Goal: Find specific page/section: Find specific page/section

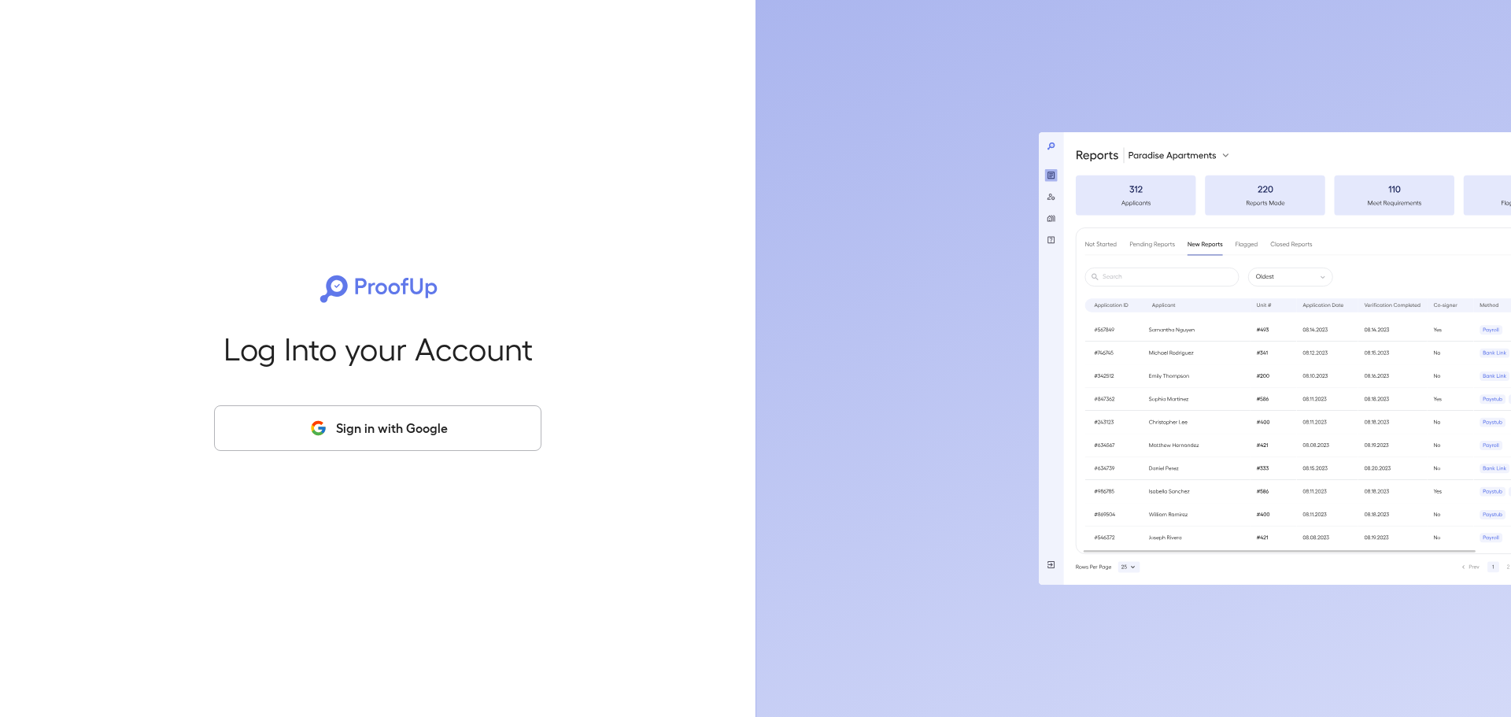
click at [383, 416] on button "Sign in with Google" at bounding box center [377, 428] width 327 height 46
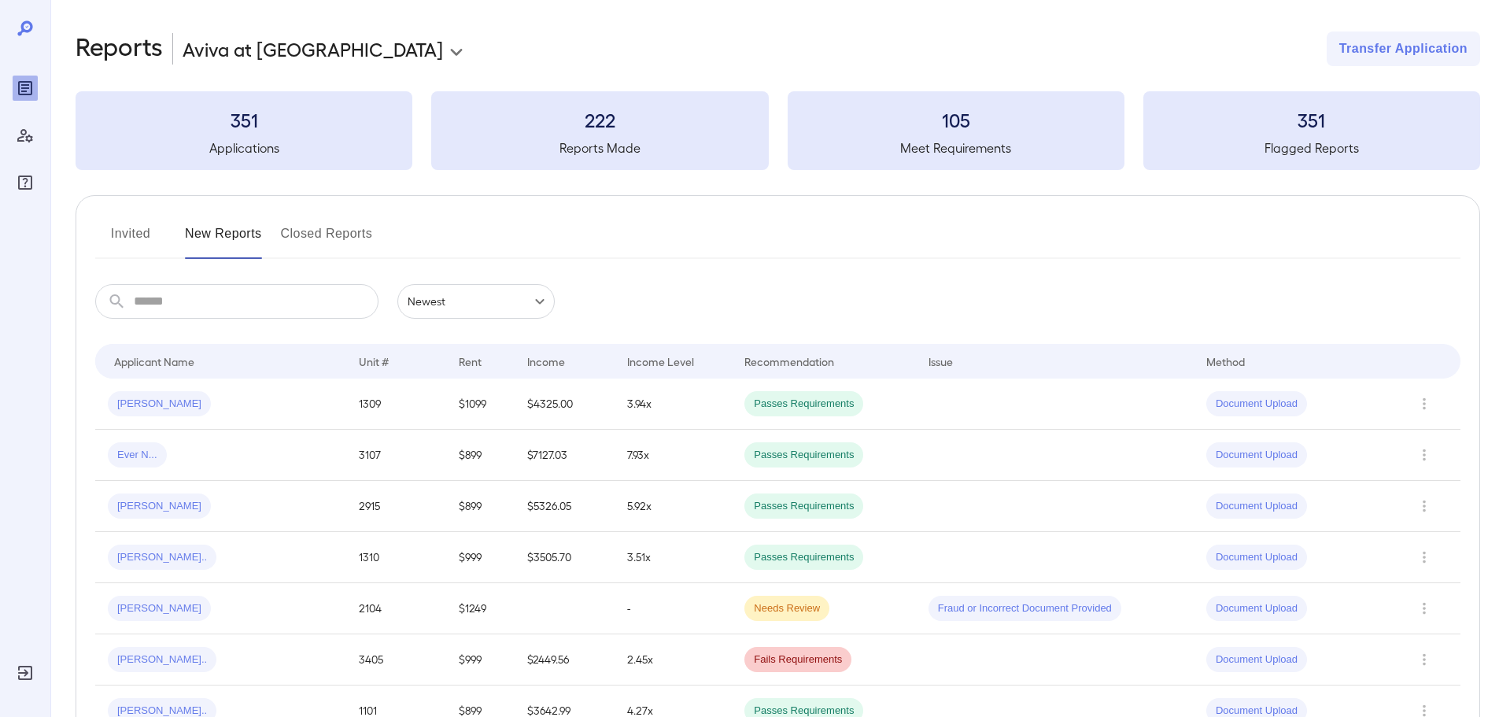
click at [115, 235] on button "Invited" at bounding box center [130, 240] width 71 height 38
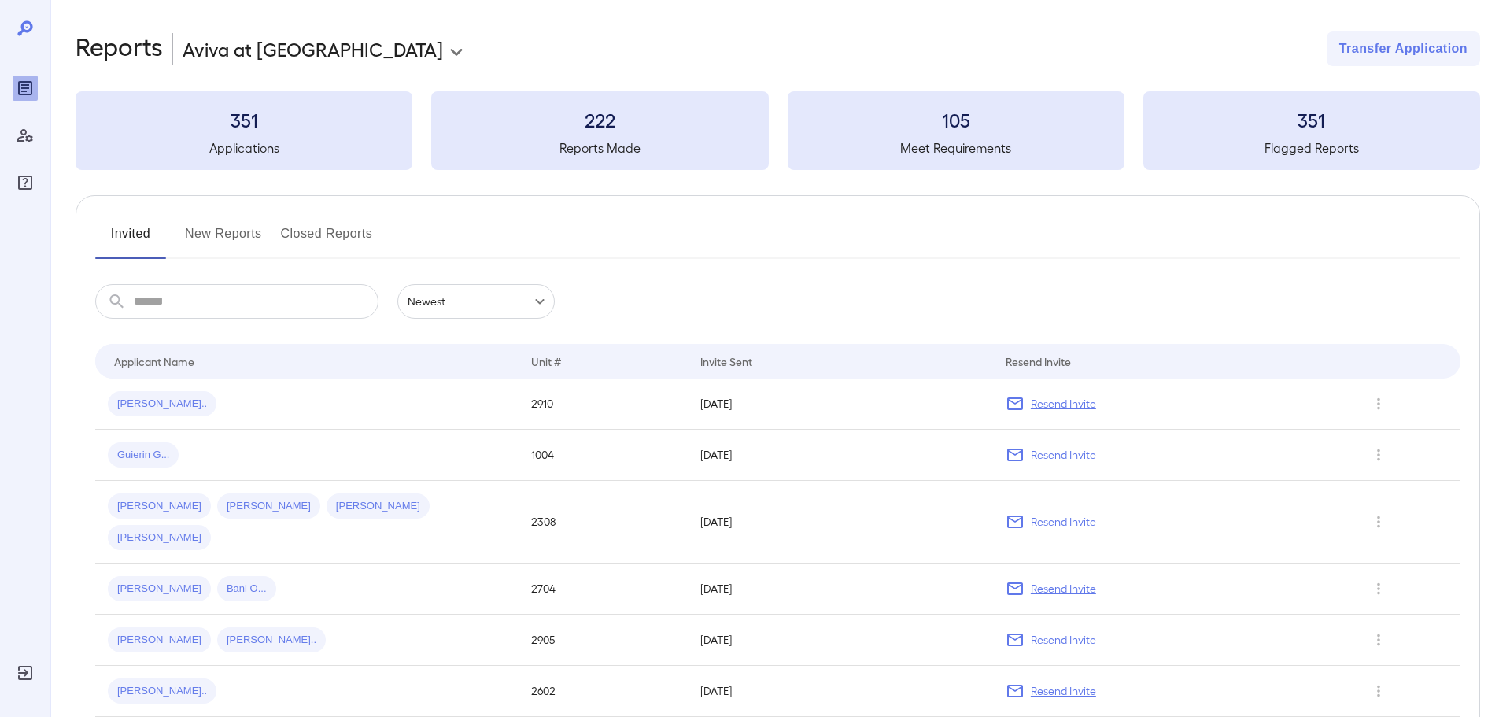
click at [218, 309] on input "text" at bounding box center [256, 301] width 245 height 35
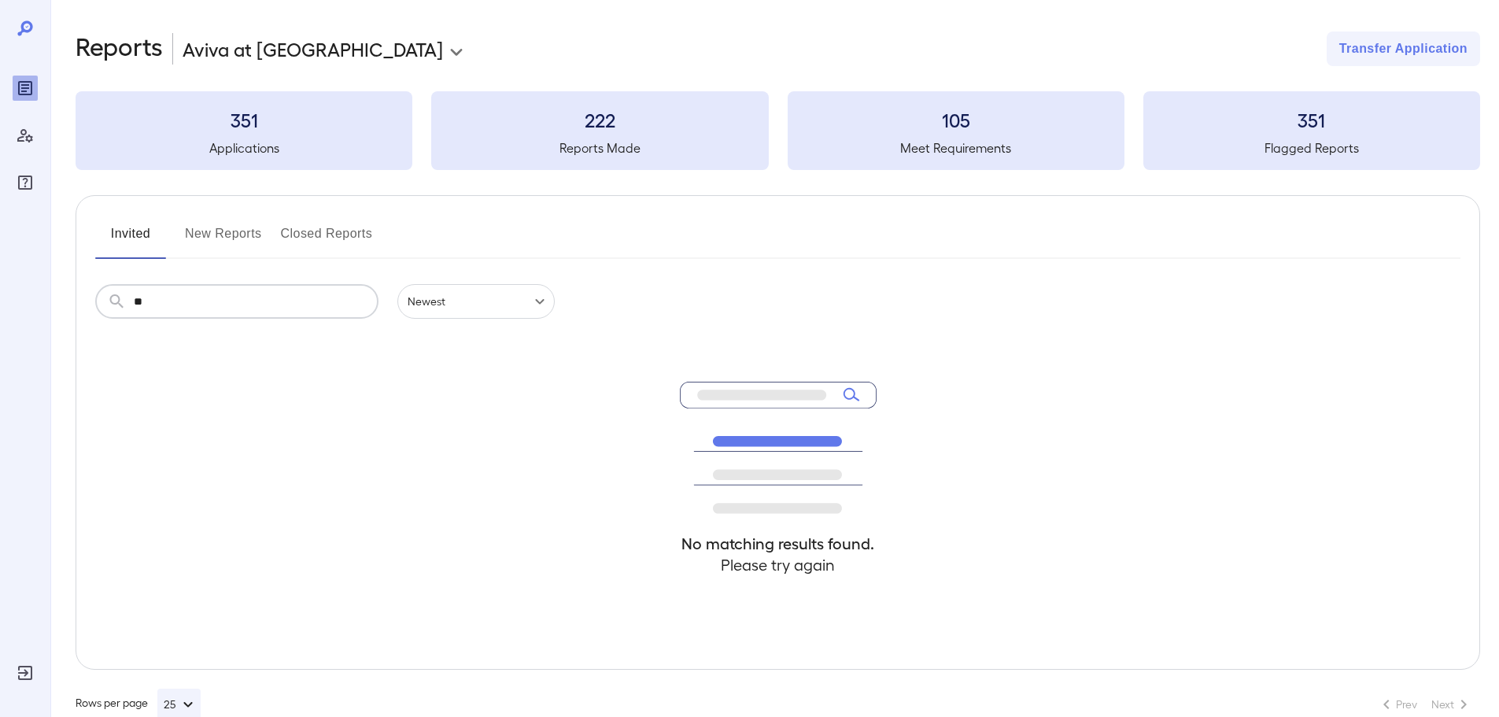
type input "*"
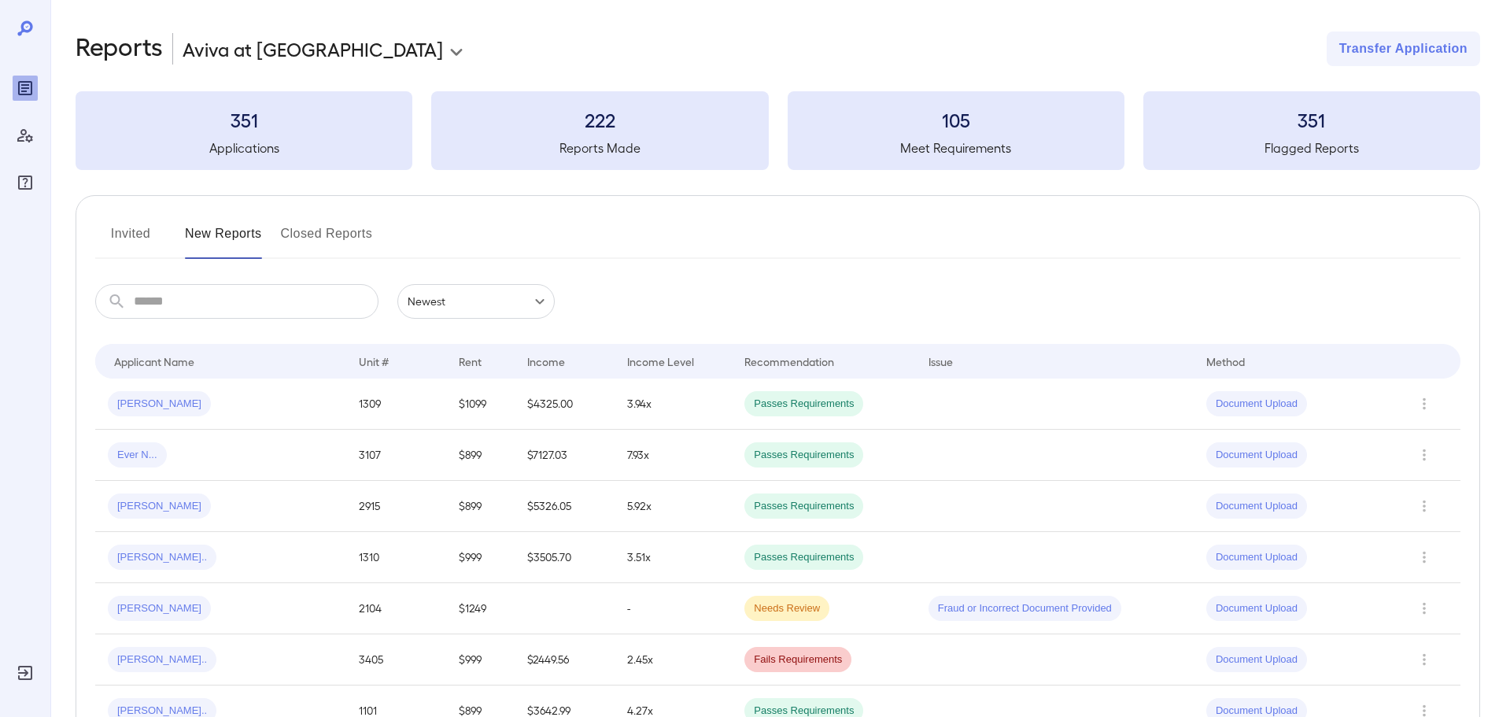
click at [124, 235] on button "Invited" at bounding box center [130, 240] width 71 height 38
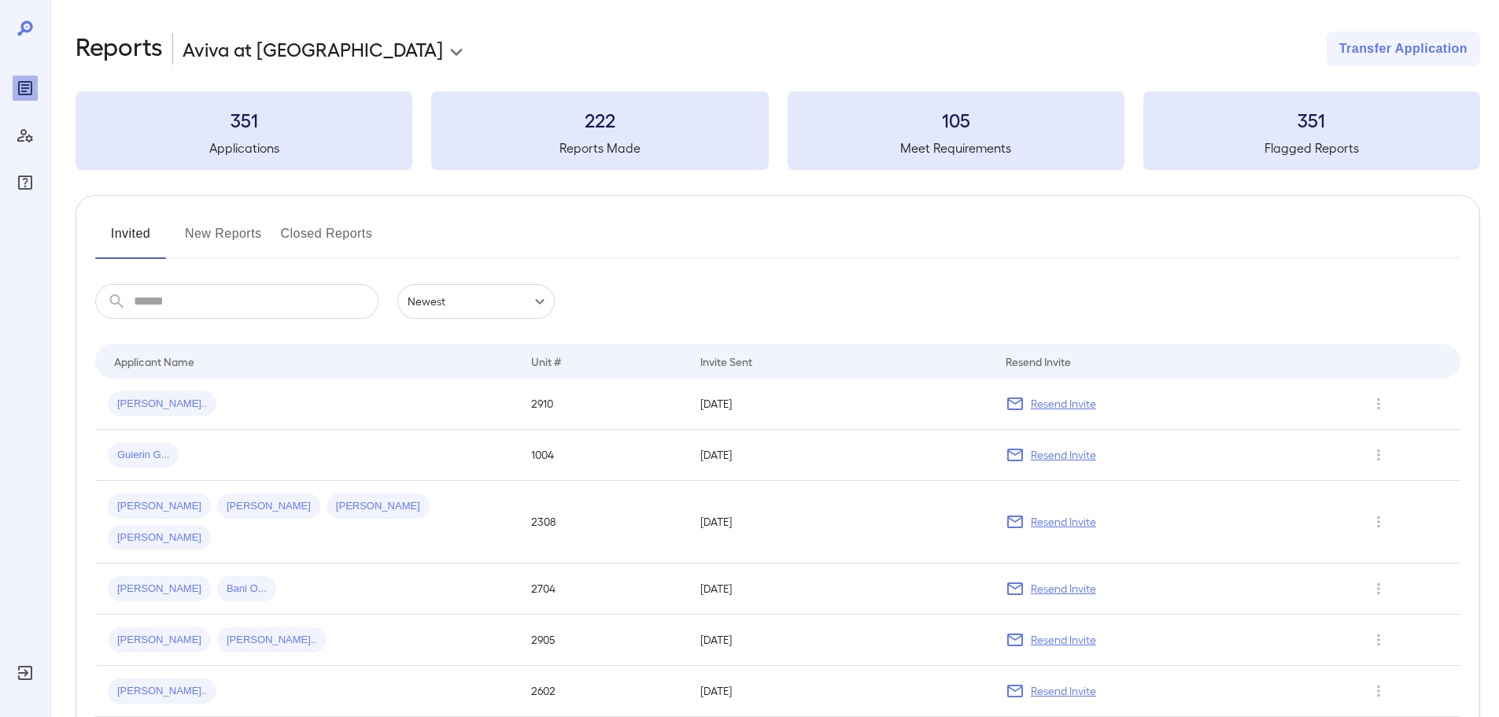
click at [193, 305] on input "text" at bounding box center [256, 301] width 245 height 35
type input "****"
